Goal: Find specific page/section: Find specific page/section

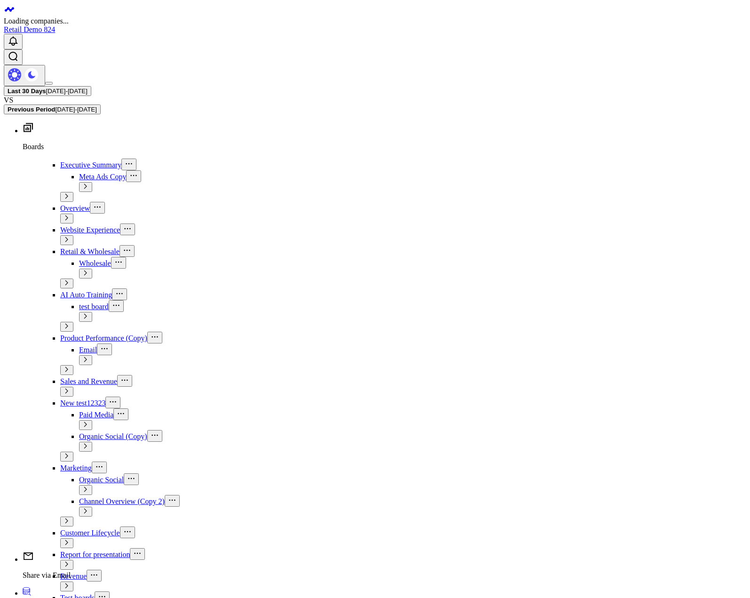
click at [46, 87] on b "Last 30 Days" at bounding box center [27, 90] width 39 height 7
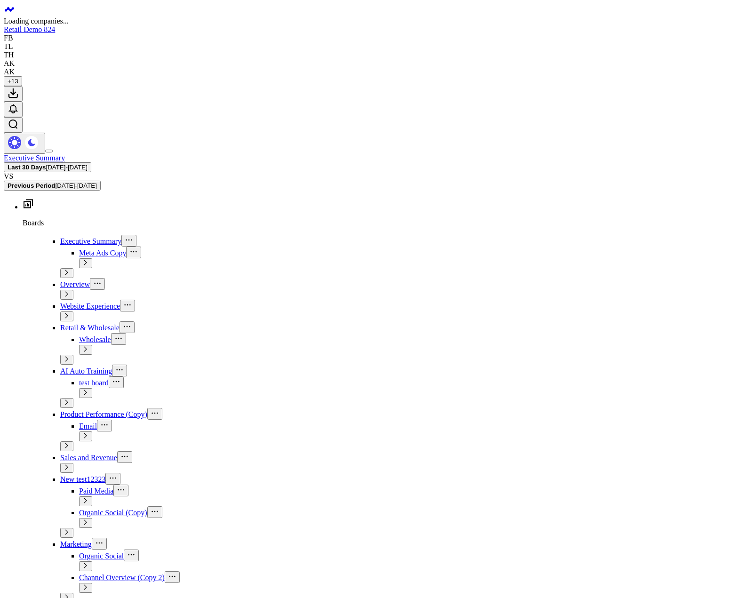
click at [87, 164] on span "[DATE] - [DATE]" at bounding box center [66, 167] width 41 height 7
